Goal: Task Accomplishment & Management: Use online tool/utility

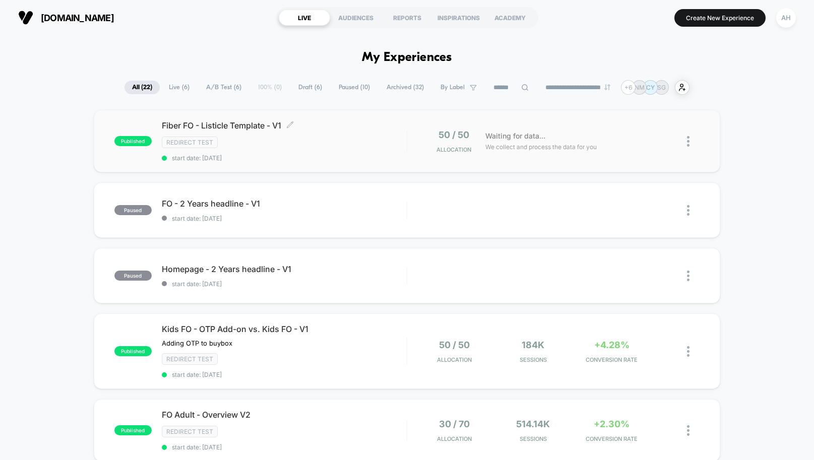
click at [326, 128] on span "Fiber FO - Listicle Template - V1 Click to edit experience details" at bounding box center [284, 125] width 245 height 10
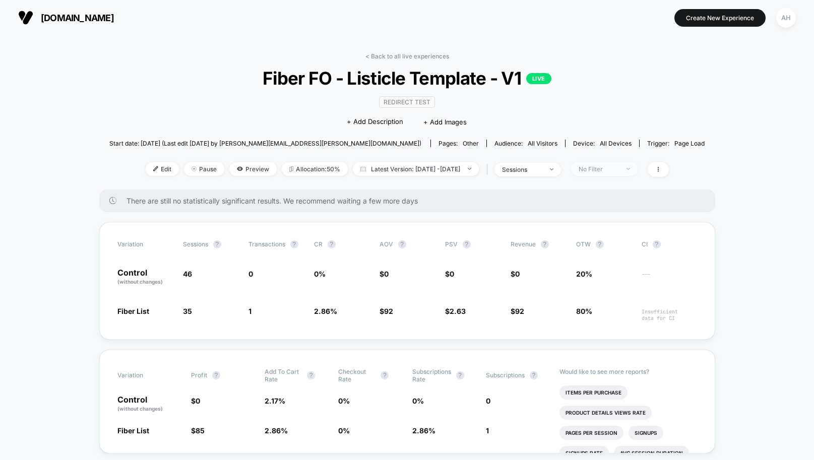
click at [619, 167] on div "No Filter" at bounding box center [598, 169] width 40 height 8
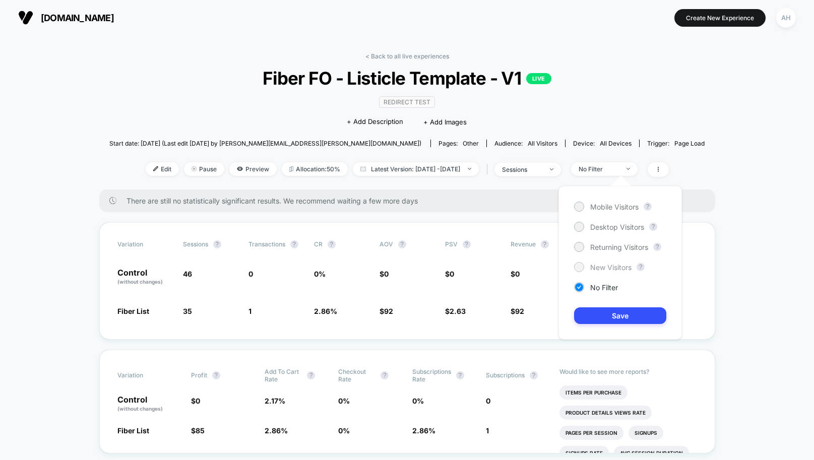
click at [604, 271] on span "New Visitors" at bounding box center [610, 267] width 41 height 9
click at [619, 327] on div "Mobile Visitors ? Desktop Visitors ? Returning Visitors ? New Visitors ? No Fil…" at bounding box center [619, 263] width 123 height 154
click at [625, 309] on button "Save" at bounding box center [620, 315] width 92 height 17
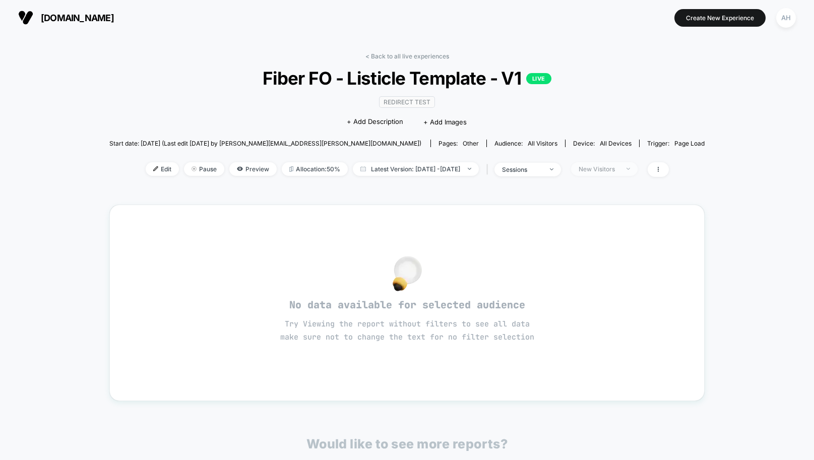
click at [605, 168] on div "New Visitors" at bounding box center [598, 169] width 40 height 8
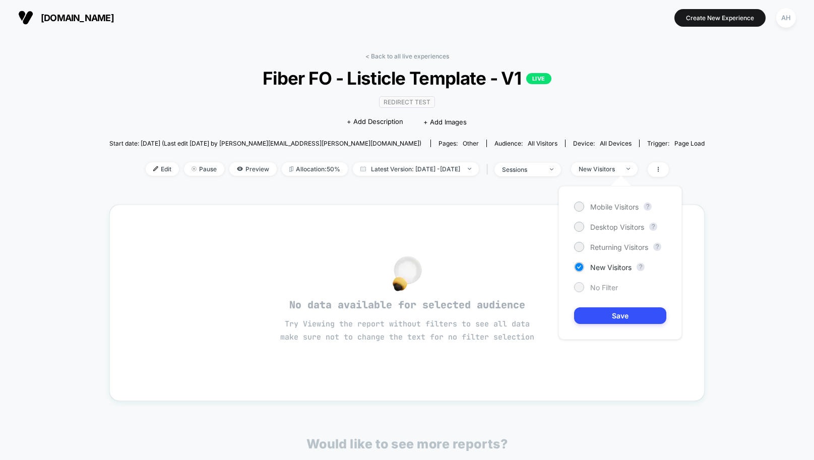
click at [588, 292] on div "No Filter" at bounding box center [596, 287] width 44 height 10
click at [604, 315] on button "Save" at bounding box center [620, 315] width 92 height 17
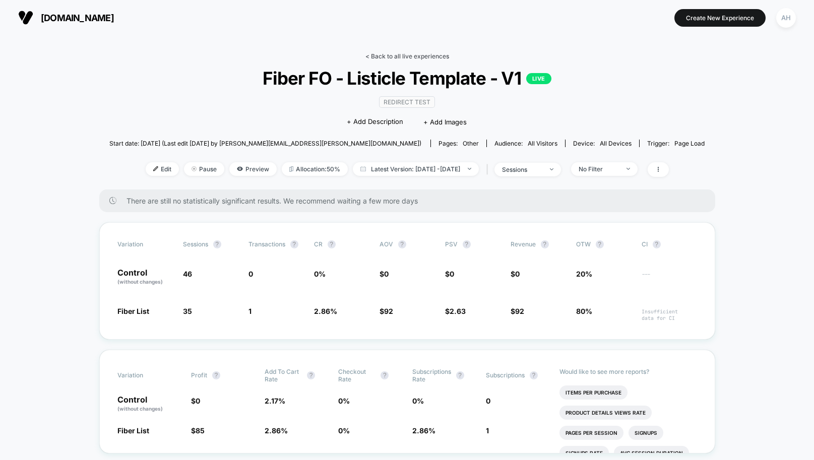
click at [396, 57] on link "< Back to all live experiences" at bounding box center [407, 56] width 84 height 8
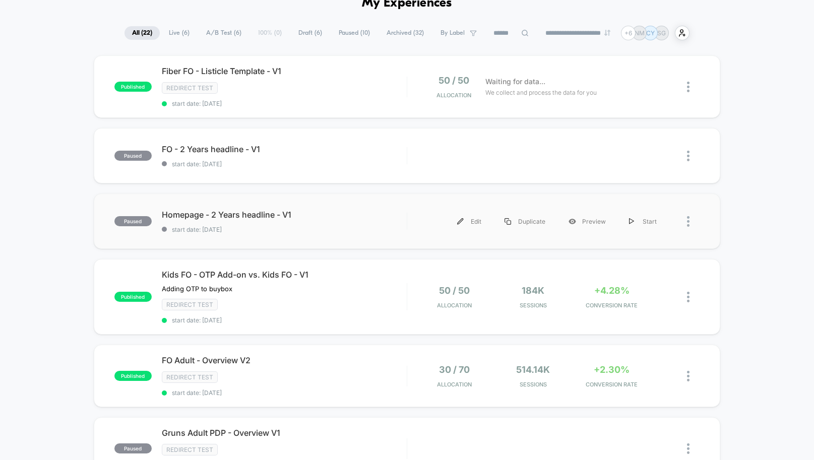
scroll to position [98, 0]
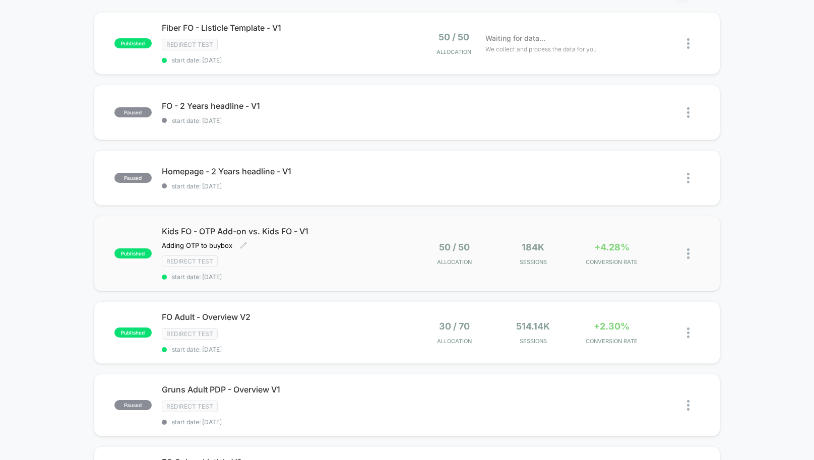
click at [372, 251] on div "Kids FO - OTP Add-on vs. Kids FO - V1 Adding OTP to buybox Click to edit experi…" at bounding box center [284, 253] width 245 height 54
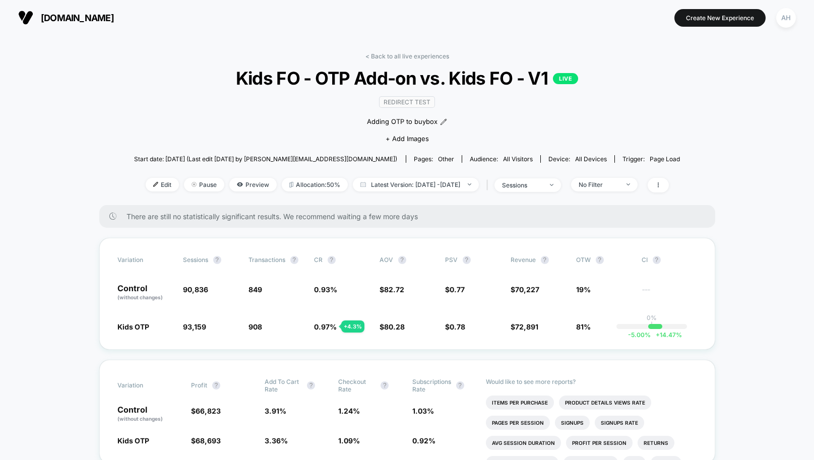
click at [433, 58] on link "< Back to all live experiences" at bounding box center [407, 56] width 84 height 8
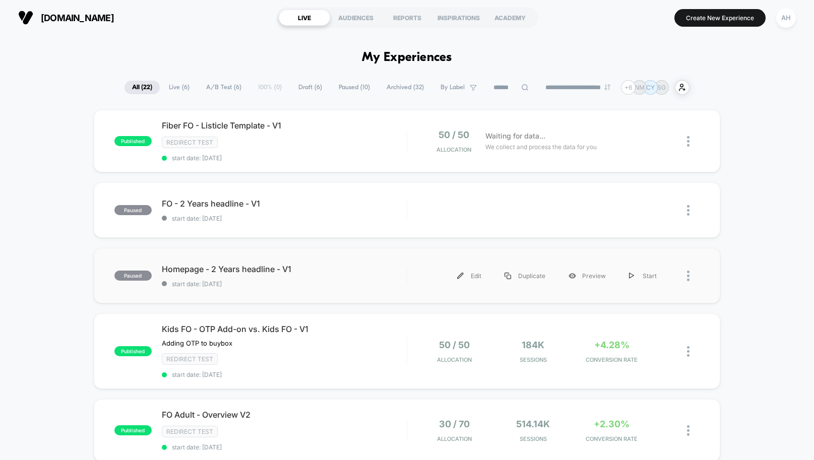
scroll to position [161, 0]
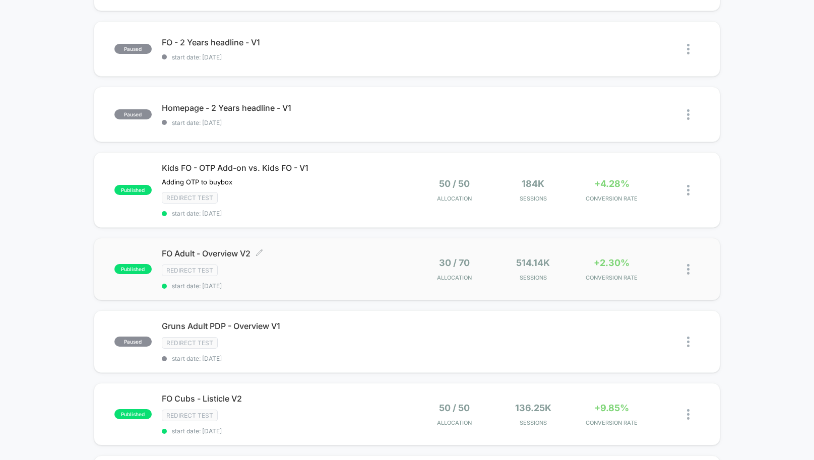
click at [354, 275] on div "Redirect Test" at bounding box center [284, 271] width 245 height 12
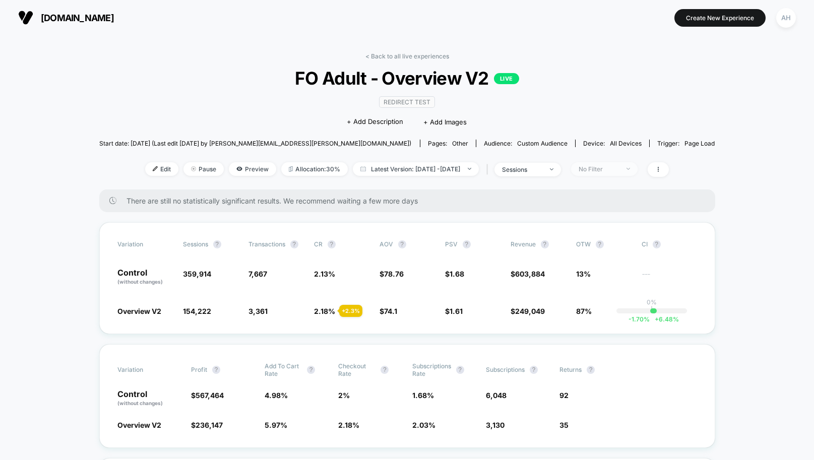
click at [628, 173] on span "No Filter" at bounding box center [604, 169] width 67 height 14
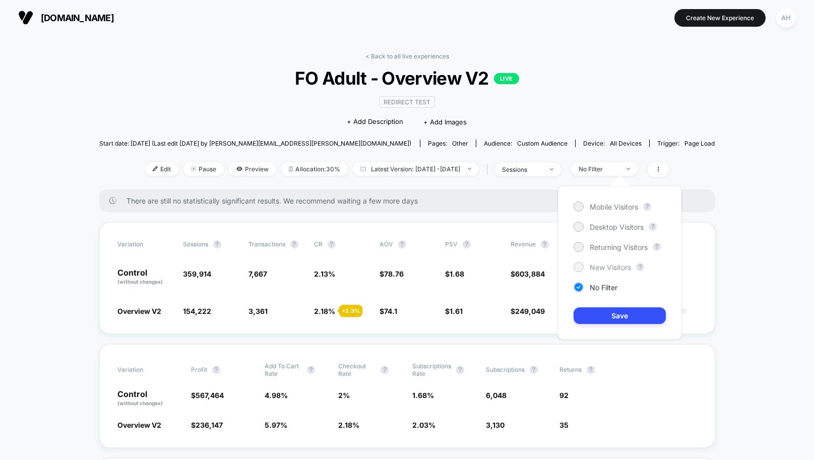
click at [598, 267] on span "New Visitors" at bounding box center [609, 267] width 41 height 9
click at [606, 317] on button "Save" at bounding box center [619, 315] width 92 height 17
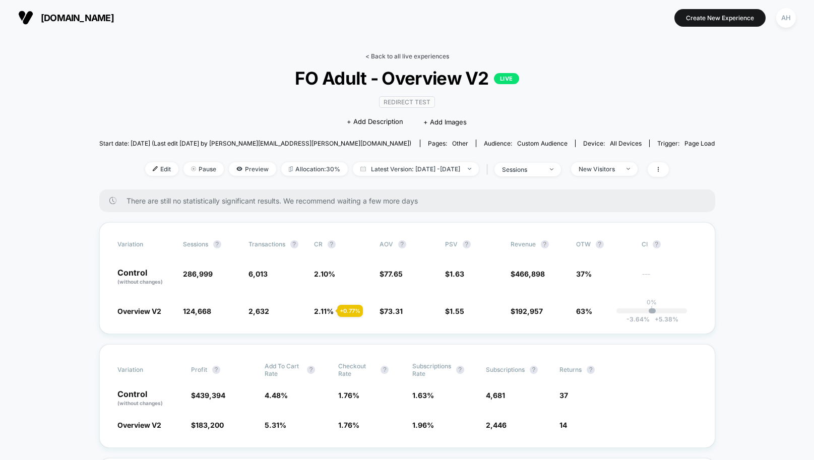
click at [406, 58] on link "< Back to all live experiences" at bounding box center [407, 56] width 84 height 8
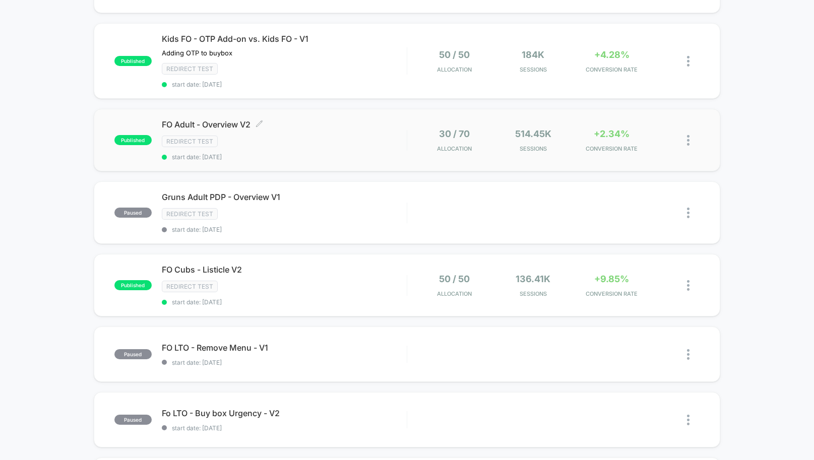
scroll to position [342, 0]
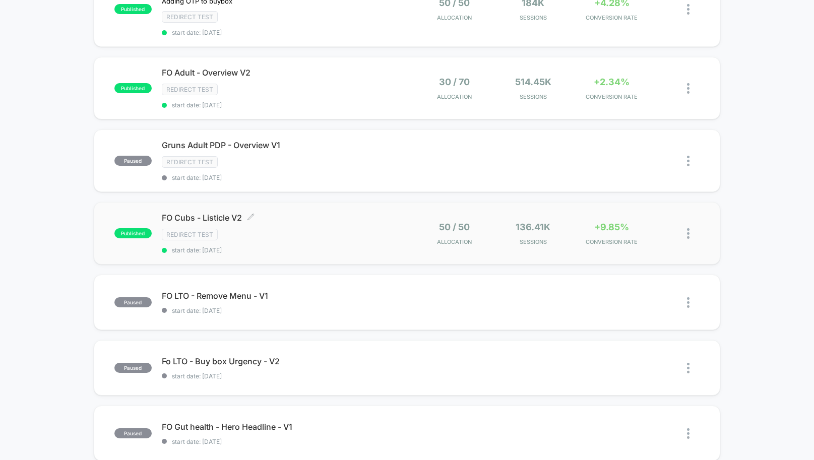
click at [391, 232] on div "Redirect Test" at bounding box center [284, 235] width 245 height 12
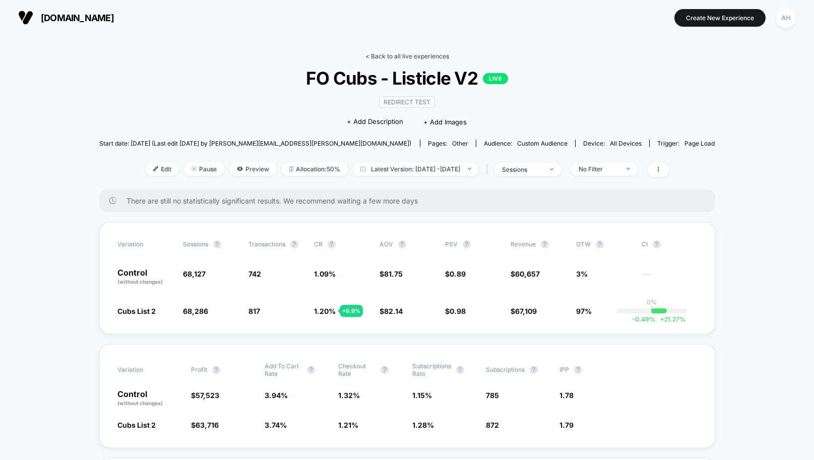
click at [406, 58] on link "< Back to all live experiences" at bounding box center [407, 56] width 84 height 8
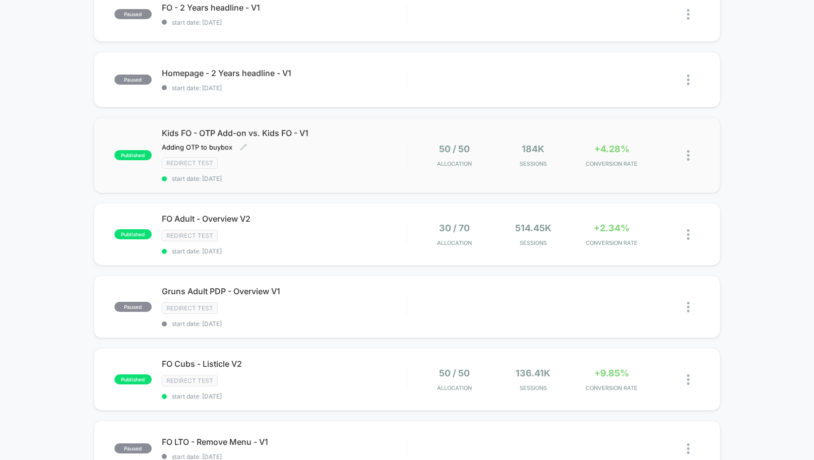
scroll to position [388, 0]
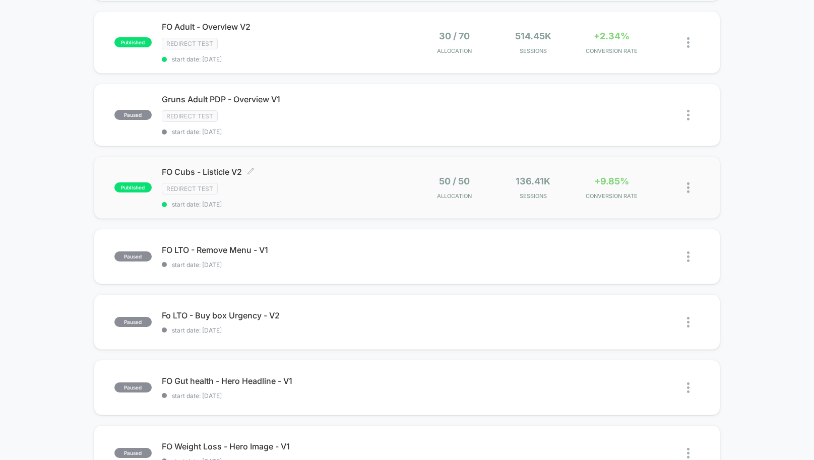
click at [358, 187] on div "Redirect Test" at bounding box center [284, 189] width 245 height 12
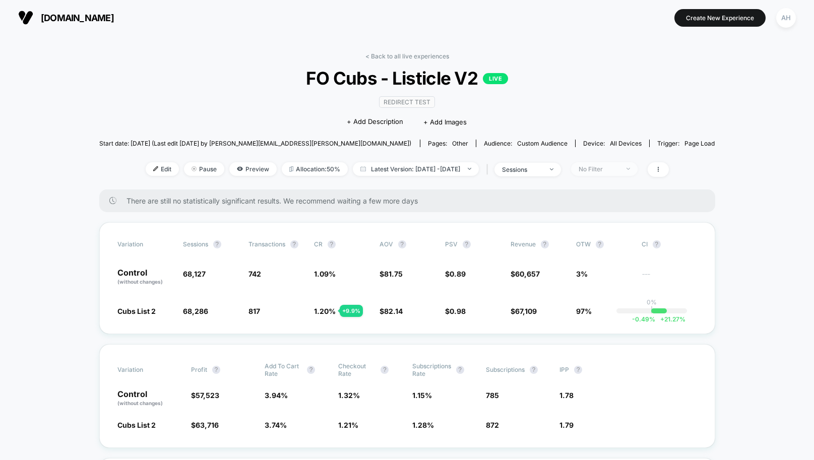
click at [621, 173] on span "No Filter" at bounding box center [604, 169] width 67 height 14
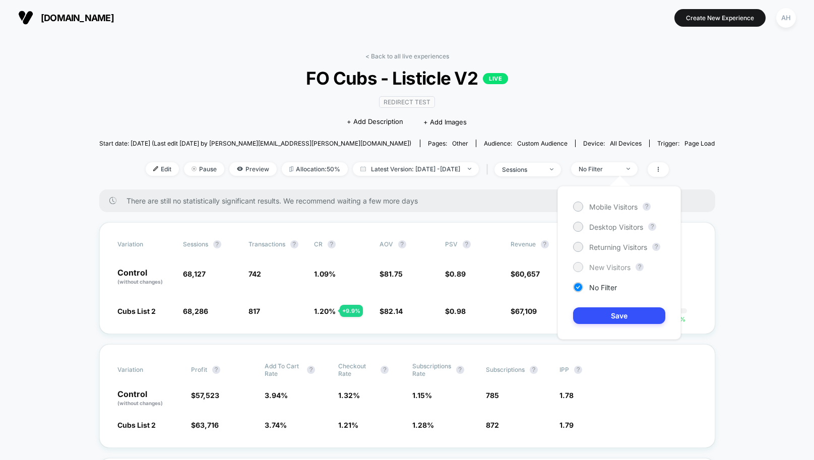
click at [611, 263] on span "New Visitors" at bounding box center [609, 267] width 41 height 9
click at [627, 312] on button "Save" at bounding box center [619, 315] width 92 height 17
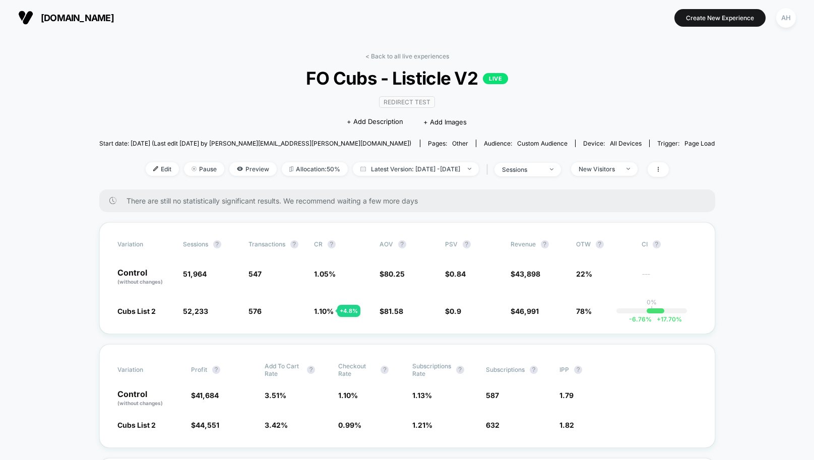
click at [403, 52] on link "< Back to all live experiences" at bounding box center [407, 56] width 84 height 8
